Goal: Information Seeking & Learning: Check status

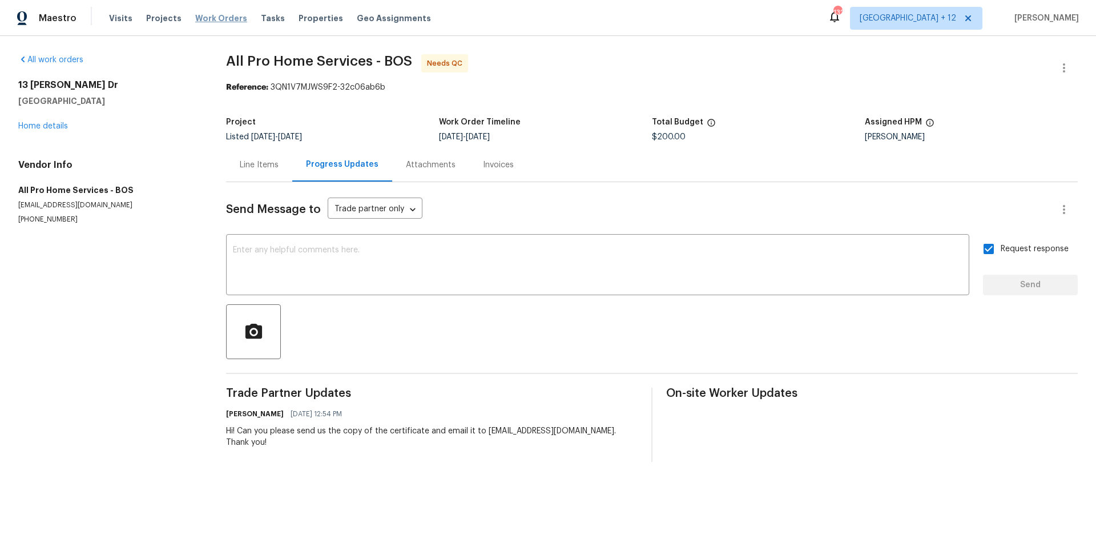
click at [226, 15] on span "Work Orders" at bounding box center [221, 18] width 52 height 11
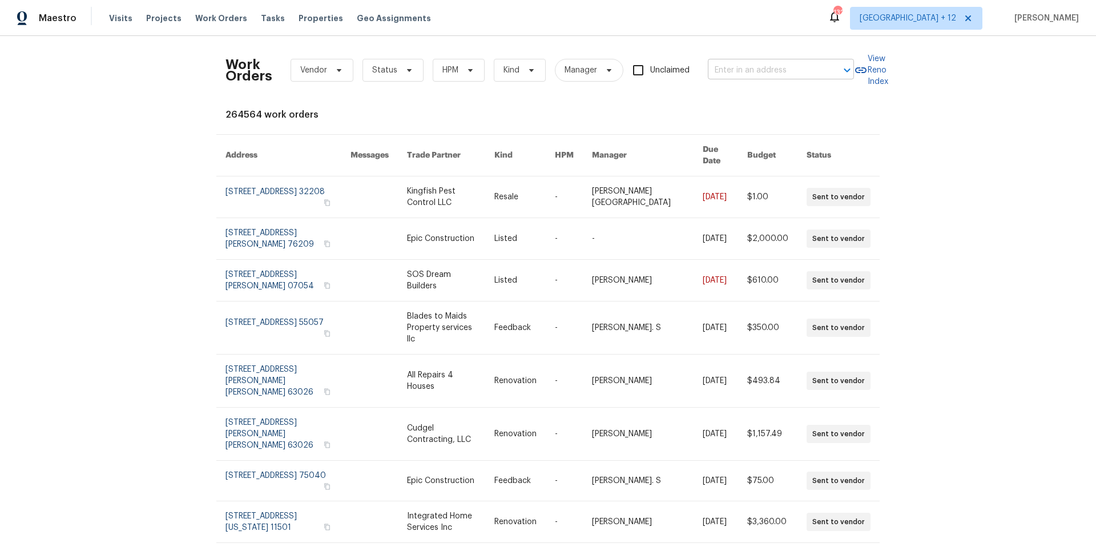
click at [826, 68] on div at bounding box center [839, 70] width 30 height 16
type input "444 [PERSON_NAME]"
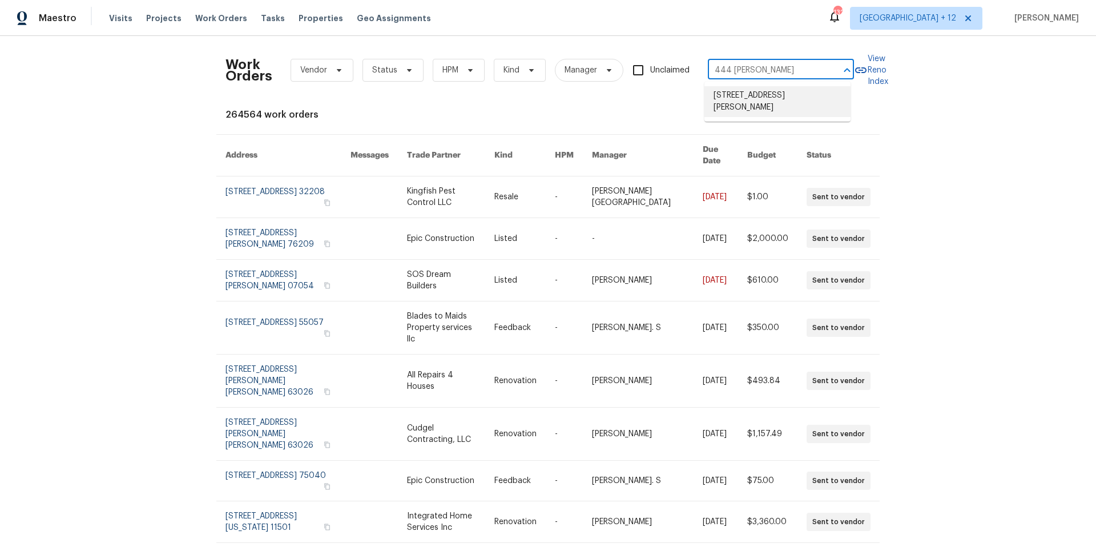
click at [821, 90] on li "[STREET_ADDRESS][PERSON_NAME]" at bounding box center [777, 101] width 146 height 31
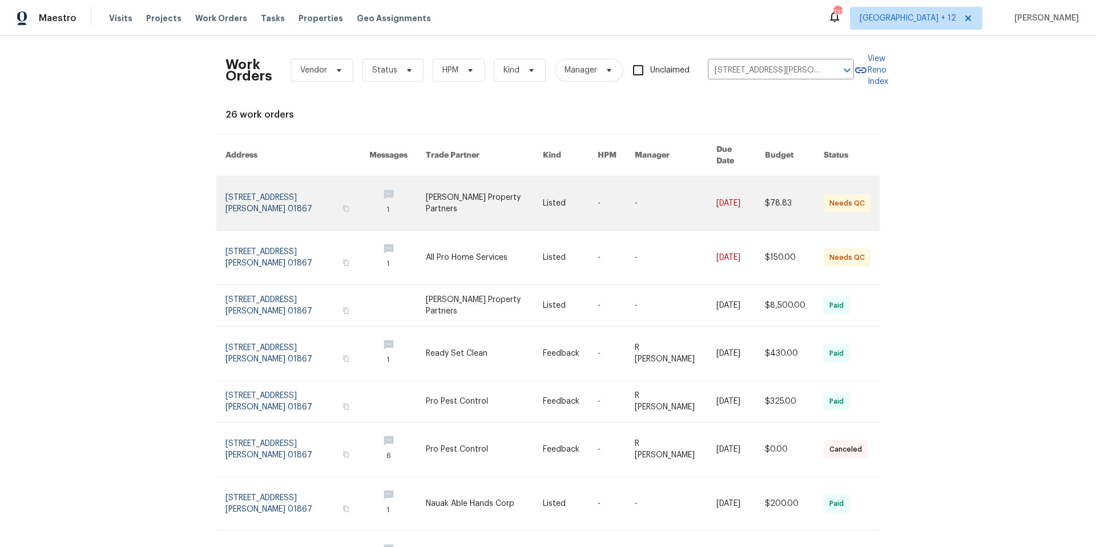
click at [276, 181] on link at bounding box center [297, 203] width 144 height 54
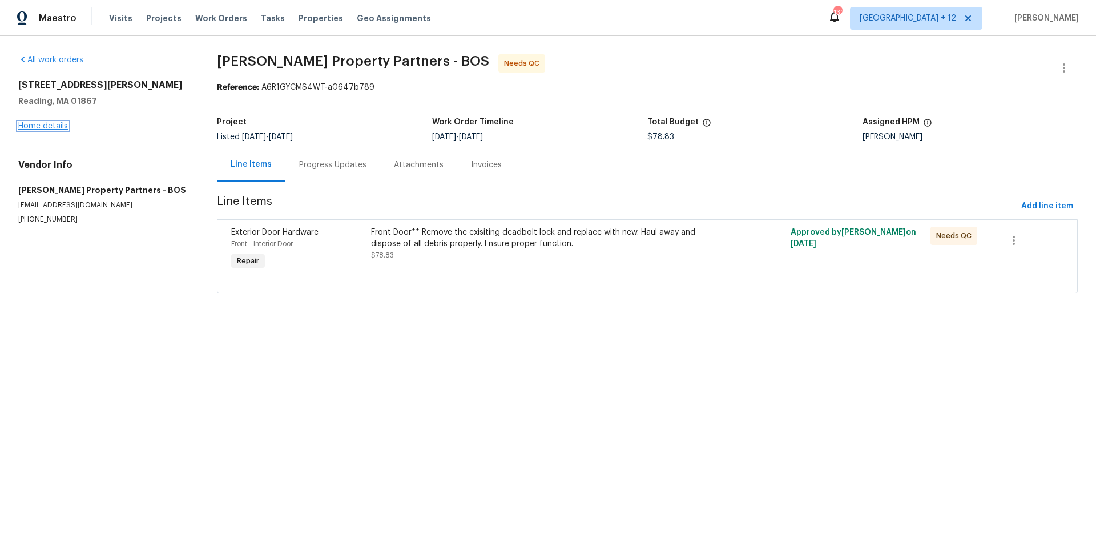
click at [43, 127] on link "Home details" at bounding box center [43, 126] width 50 height 8
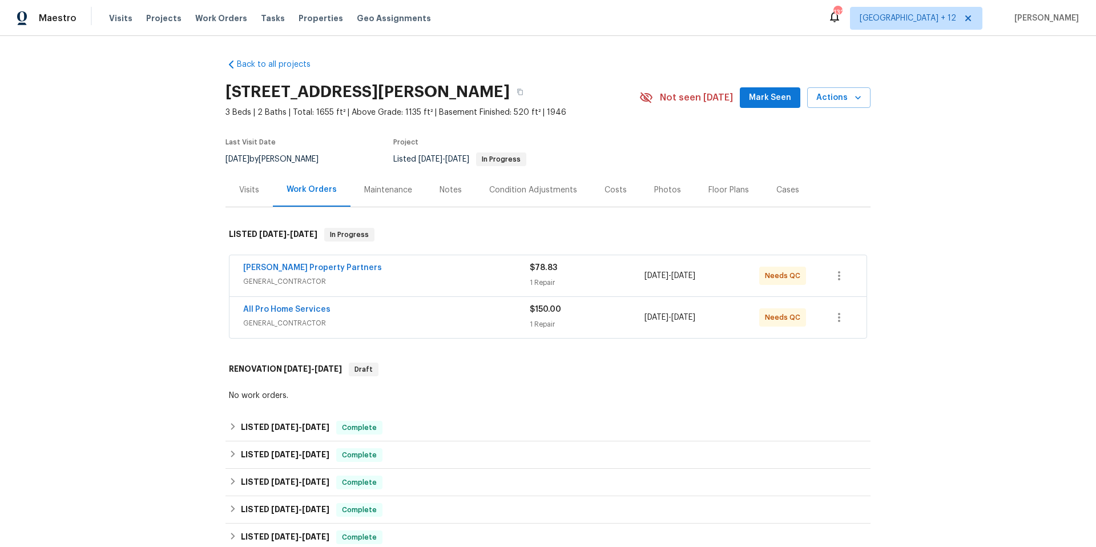
click at [415, 331] on div "All Pro Home Services GENERAL_CONTRACTOR $150.00 1 Repair [DATE] - [DATE] Needs…" at bounding box center [547, 317] width 637 height 41
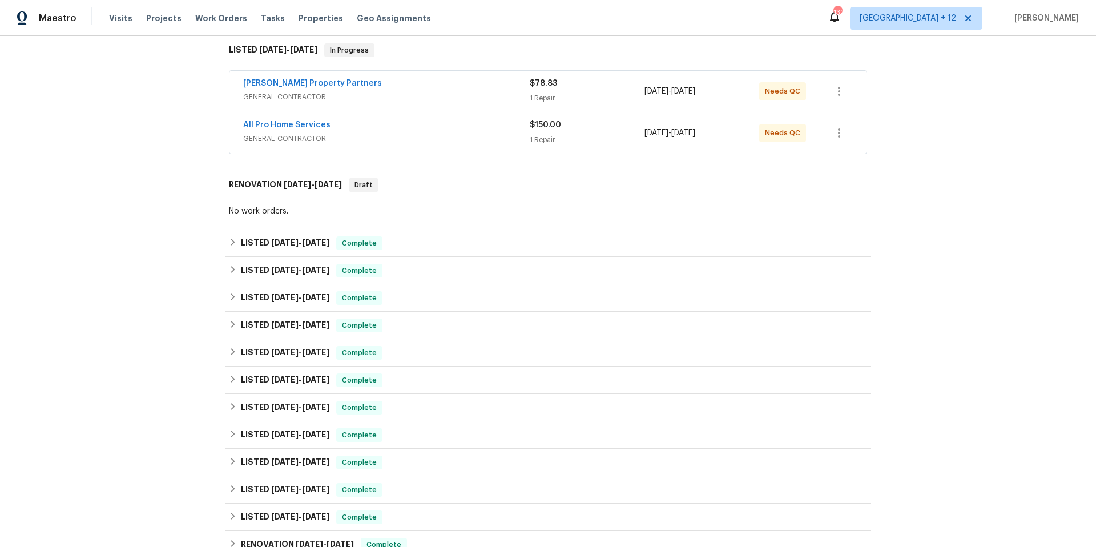
scroll to position [313, 0]
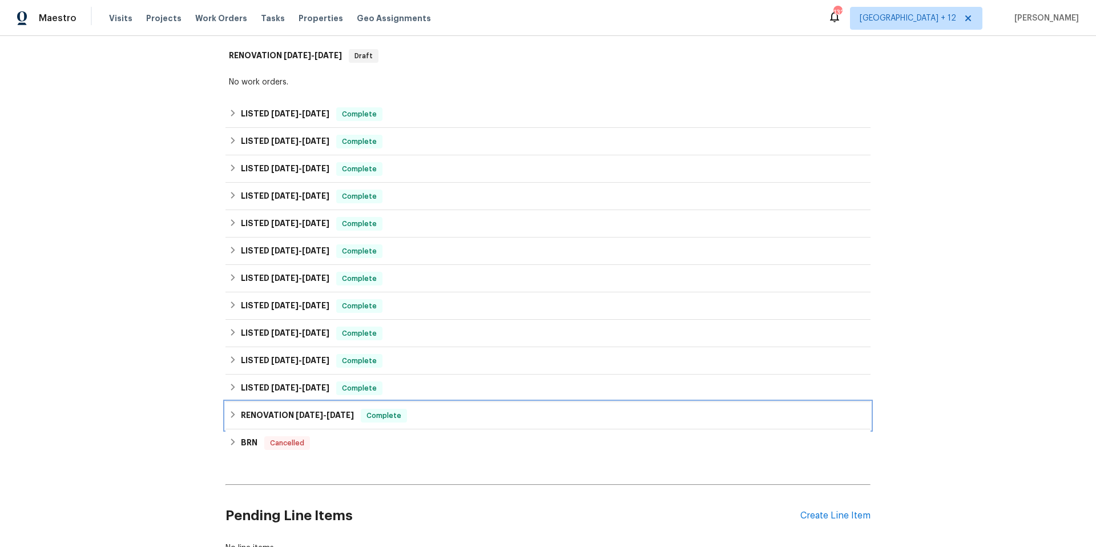
click at [232, 408] on div "RENOVATION [DATE] - [DATE] Complete" at bounding box center [547, 415] width 645 height 27
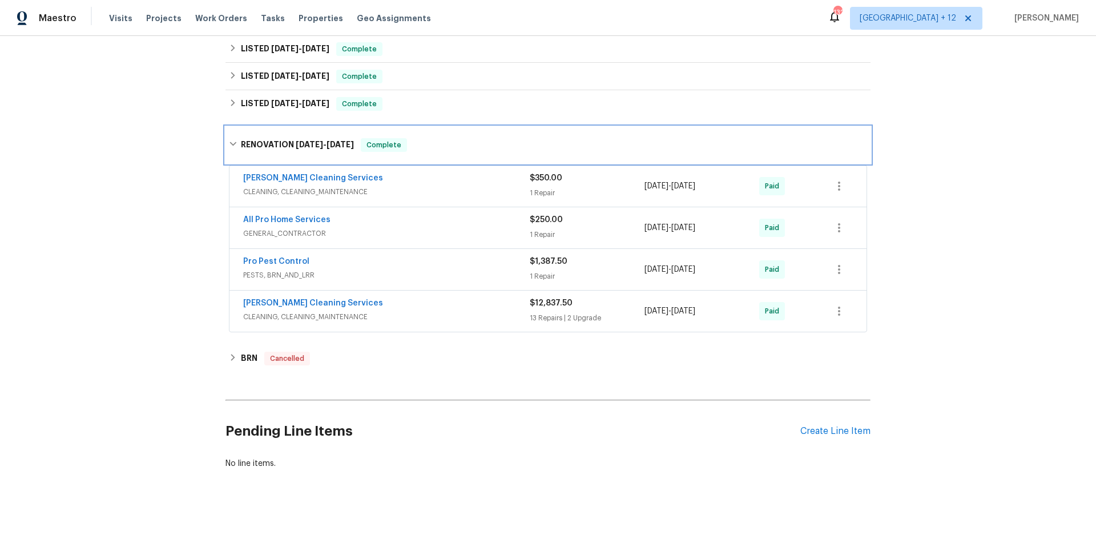
scroll to position [606, 0]
